Goal: Navigation & Orientation: Find specific page/section

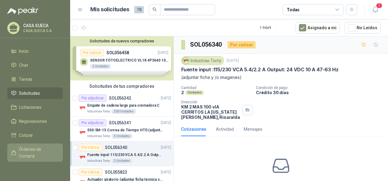
click at [30, 156] on span "Órdenes de Compra" at bounding box center [38, 152] width 38 height 13
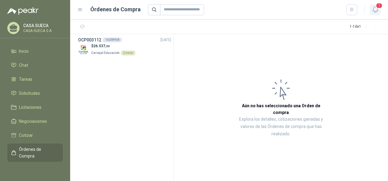
click at [380, 11] on button "1" at bounding box center [375, 9] width 11 height 11
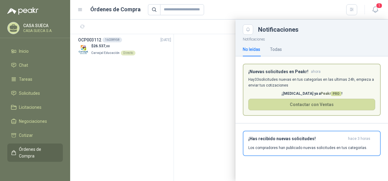
click at [332, 87] on p "Hay 33 solicitudes nuevas en tus categorías en las ultimas 24h, empieza a envia…" at bounding box center [311, 83] width 127 height 12
click at [325, 153] on button "¡Has recibido nuevas solicitudes! hace 3 horas Los compradores han publicado nu…" at bounding box center [312, 143] width 138 height 25
